Goal: Use online tool/utility: Utilize a website feature to perform a specific function

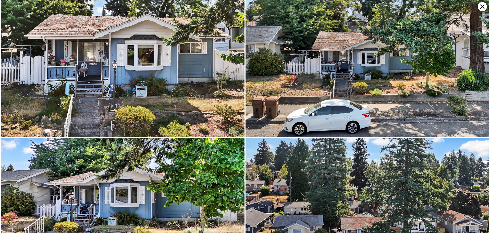
scroll to position [547, 0]
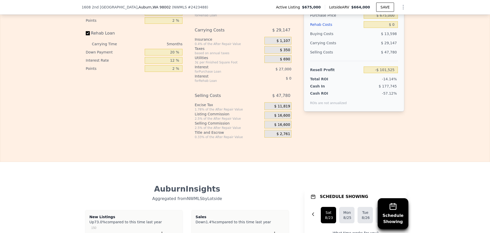
scroll to position [764, 0]
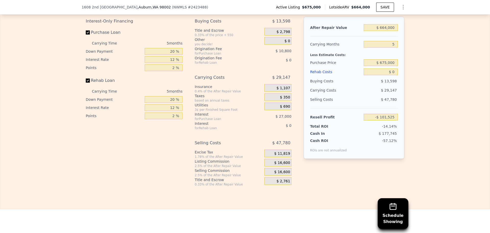
click at [399, 37] on div "After Repair Value $ 664,000 Carrying Months 5 Less Estimate Costs: Purchase Pr…" at bounding box center [354, 88] width 101 height 142
click at [393, 31] on input "$ 664,000" at bounding box center [381, 27] width 34 height 7
type input "$ 665"
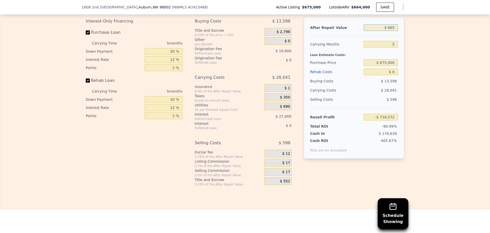
type input "-$ 716,572"
type input "$ 665,000"
type input "-$ 100,597"
type input "$ 665,000"
click at [392, 47] on input "5" at bounding box center [381, 44] width 34 height 7
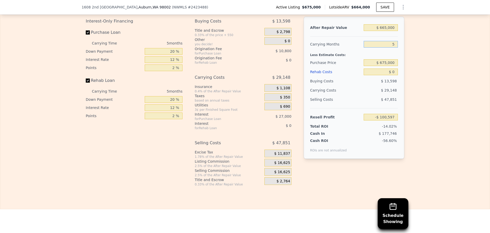
click at [392, 47] on input "5" at bounding box center [381, 44] width 34 height 7
type input "4"
type input "-$ 94,768"
type input "4"
click at [392, 66] on input "$ 675,000" at bounding box center [381, 62] width 34 height 7
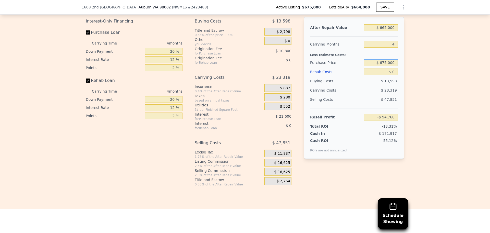
click at [392, 66] on input "$ 675,000" at bounding box center [381, 62] width 34 height 7
type input "$ 360,000"
click at [386, 75] on input "$ 0" at bounding box center [381, 71] width 34 height 7
type input "$ 236,401"
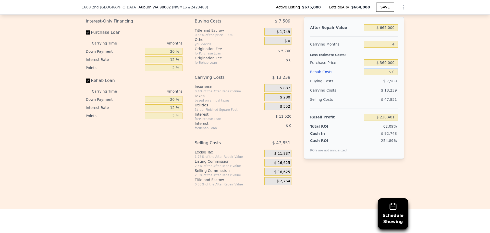
click at [386, 75] on input "$ 0" at bounding box center [381, 71] width 34 height 7
type input "$ 1"
type input "$ 236,400"
type input "$ 123"
type input "$ 236,272"
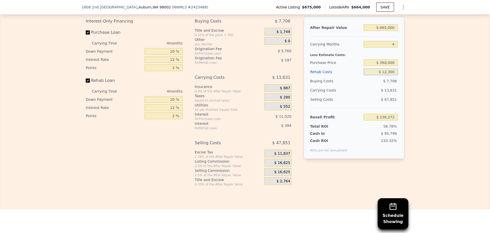
type input "$ 123,000"
type input "$ 107,497"
type input "$ 123,000"
click at [284, 165] on span "$ 16,625" at bounding box center [282, 162] width 16 height 5
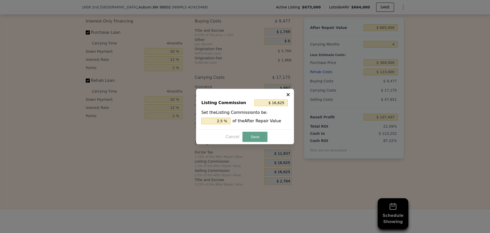
click at [278, 93] on div "Listing Commission $ 16,625 Set the Listing Commission to be: 2.5 % of the Afte…" at bounding box center [245, 116] width 98 height 55
click at [275, 102] on input "$ 16,625" at bounding box center [271, 102] width 33 height 7
type input "$ 1"
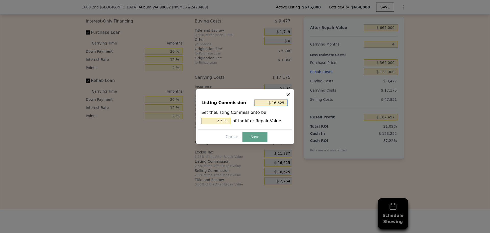
type input "0.000 %"
type input "$ 10"
type input "0.002 %"
type input "$ 100"
type input "0.015 %"
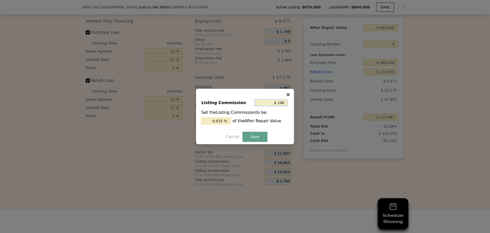
type input "$ 1,000"
type input "0.150 %"
type input "$ 1,000"
click at [253, 138] on button "Save" at bounding box center [255, 137] width 25 height 10
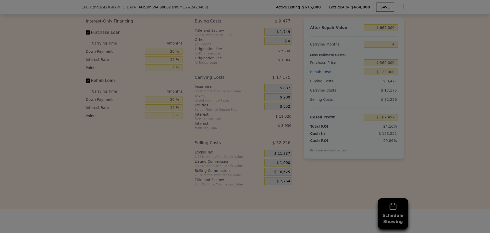
type input "$ 123,122"
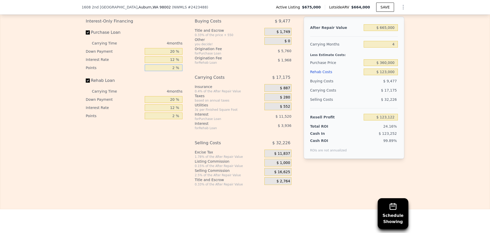
click at [170, 71] on input "2 %" at bounding box center [164, 67] width 38 height 7
type input "1 %"
type input "$ 126,002"
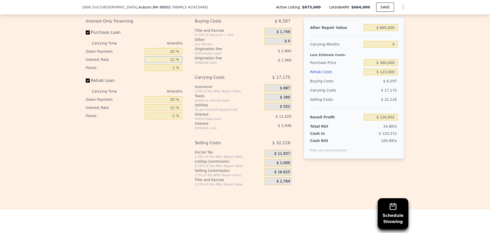
click at [171, 63] on input "12 %" at bounding box center [164, 59] width 38 height 7
type input "1 %"
type input "$ 136,562"
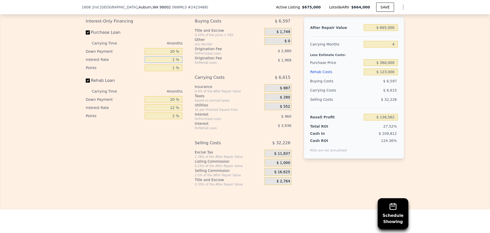
type input "10 %"
click at [167, 55] on input "20 %" at bounding box center [164, 51] width 38 height 7
type input "$ 127,922"
click at [167, 55] on input "20 %" at bounding box center [164, 51] width 38 height 7
click at [171, 103] on input "20 %" at bounding box center [164, 99] width 38 height 7
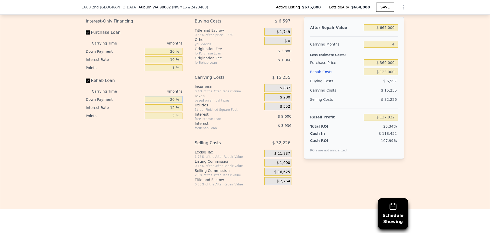
click at [171, 103] on input "20 %" at bounding box center [164, 99] width 38 height 7
type input "1 %"
type input "$ 126,519"
type input "10 %"
type input "$ 127,184"
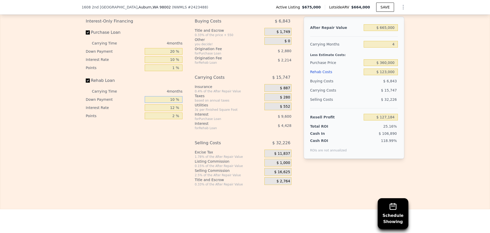
type input "10 %"
click at [167, 111] on input "12 %" at bounding box center [164, 107] width 38 height 7
type input "1 %"
type input "$ 131,244"
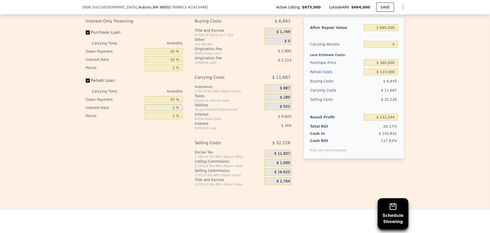
type input "10 %"
type input "$ 127,920"
type input "10 %"
click at [169, 103] on input "10 %" at bounding box center [164, 99] width 38 height 7
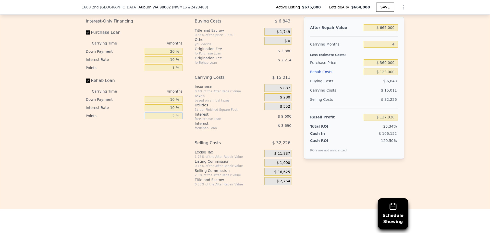
click at [167, 119] on input "2 %" at bounding box center [164, 115] width 38 height 7
type input "1 %"
type input "$ 129,027"
type input "1 %"
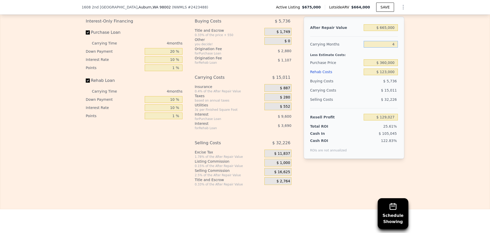
click at [391, 47] on input "4" at bounding box center [381, 44] width 34 height 7
type input "5"
type input "$ 125,275"
click at [389, 47] on input "5" at bounding box center [381, 44] width 34 height 7
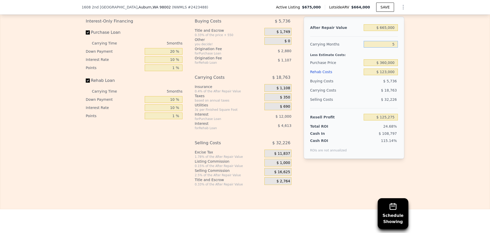
click at [389, 47] on input "5" at bounding box center [381, 44] width 34 height 7
type input "4"
type input "$ 129,027"
click at [340, 76] on div "Rehab Costs" at bounding box center [336, 71] width 52 height 9
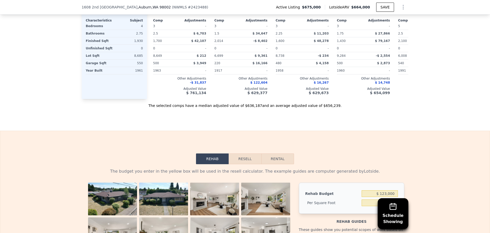
scroll to position [594, 0]
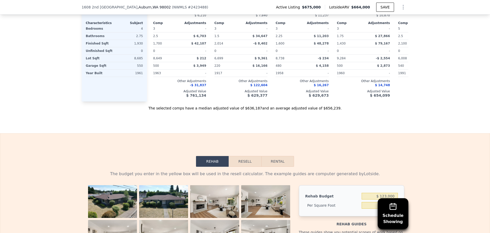
click at [246, 166] on button "Resell" at bounding box center [245, 161] width 32 height 11
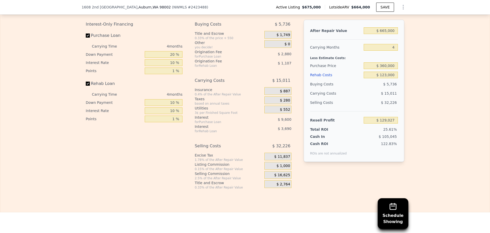
scroll to position [764, 0]
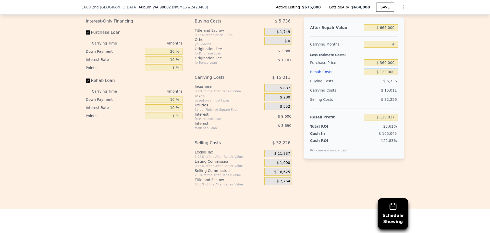
click at [390, 75] on input "$ 123,000" at bounding box center [381, 71] width 34 height 7
type input "$ 12"
type input "$ 256,814"
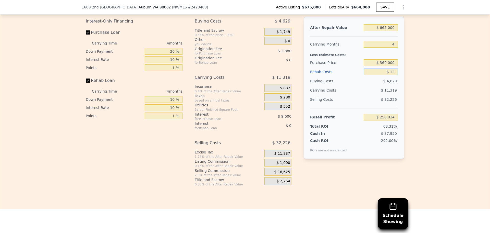
type input "$ 125"
type input "$ 256,696"
type input "$ 125,000"
type input "$ 126,949"
type input "$ 125,000"
